Goal: Task Accomplishment & Management: Manage account settings

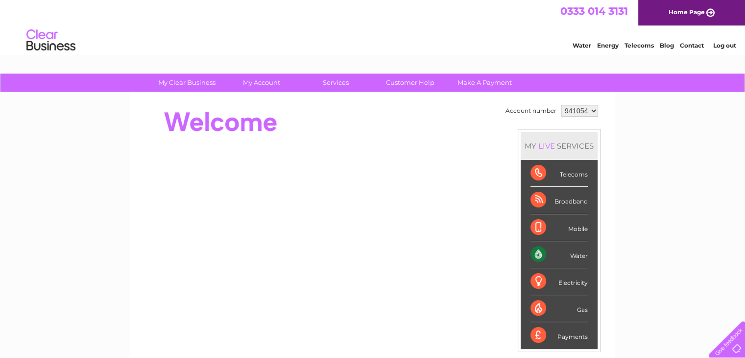
click at [728, 349] on div at bounding box center [725, 337] width 40 height 40
click at [591, 111] on select "941054 968136" at bounding box center [579, 111] width 37 height 12
select select "968136"
click at [561, 105] on select "941054 968136" at bounding box center [579, 111] width 37 height 12
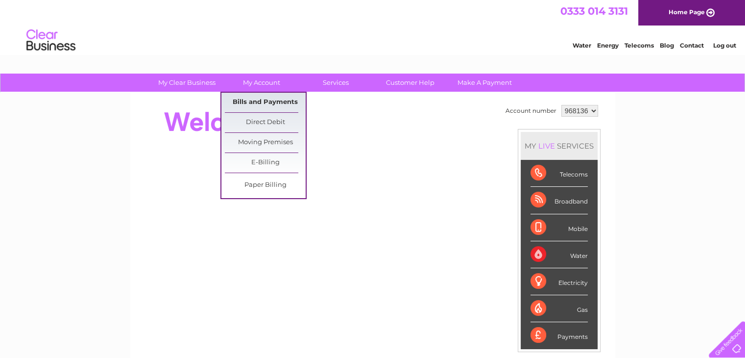
click at [266, 98] on link "Bills and Payments" at bounding box center [265, 103] width 81 height 20
